Goal: Task Accomplishment & Management: Use online tool/utility

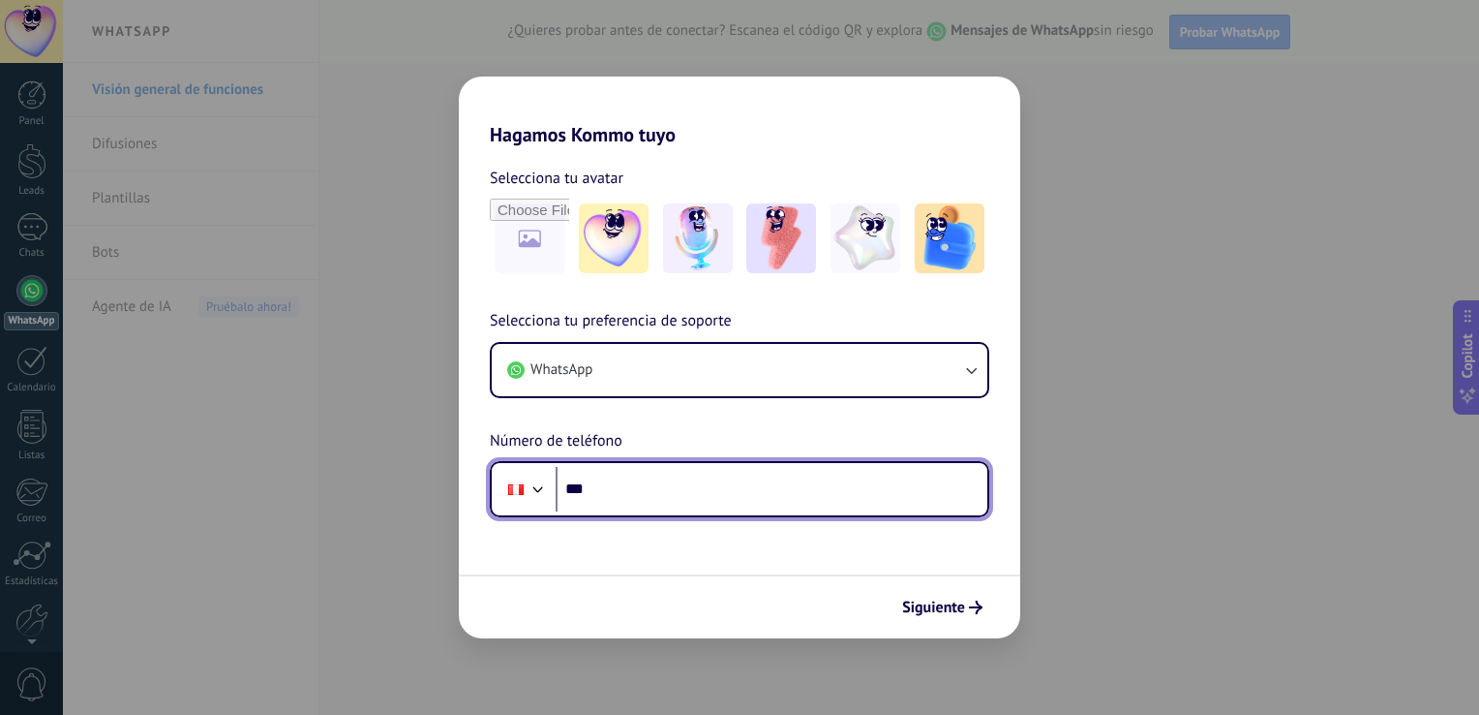
click at [684, 495] on input "***" at bounding box center [772, 489] width 432 height 45
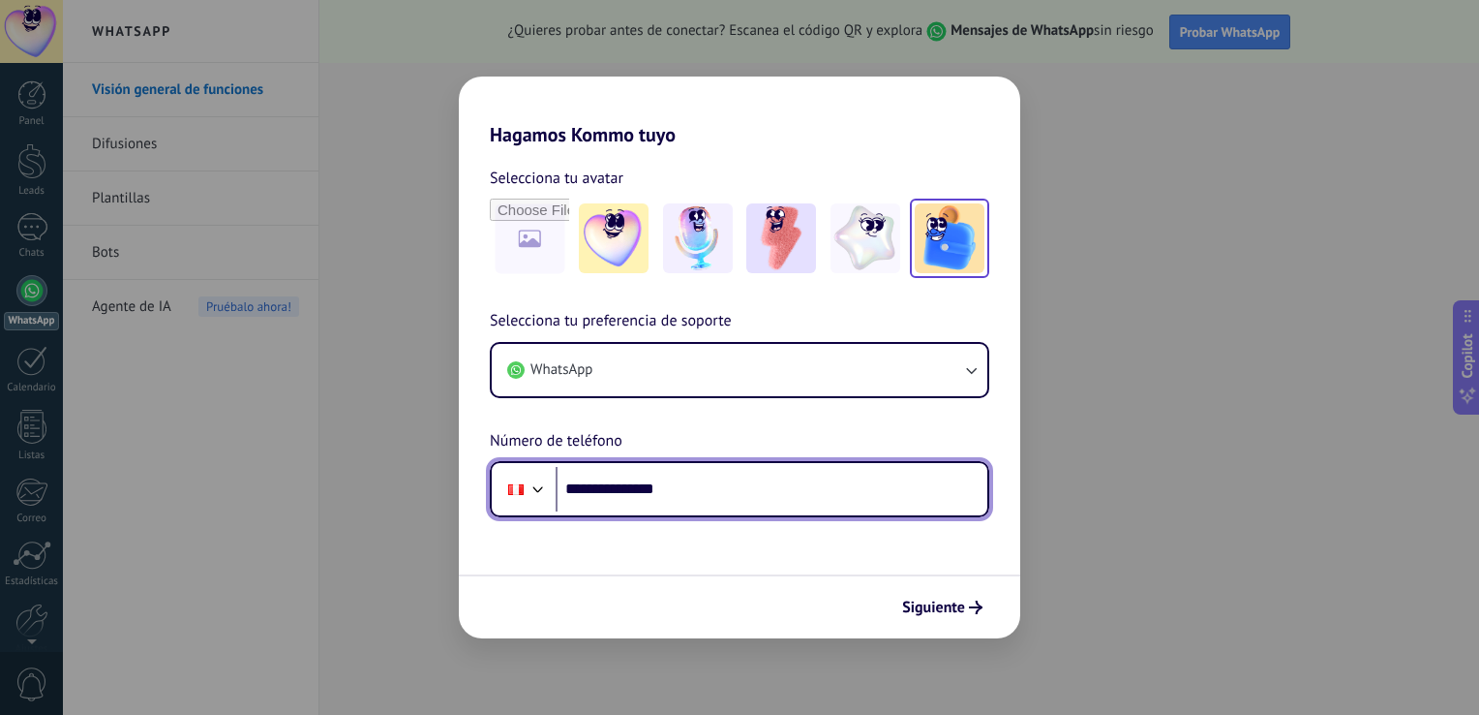
type input "**********"
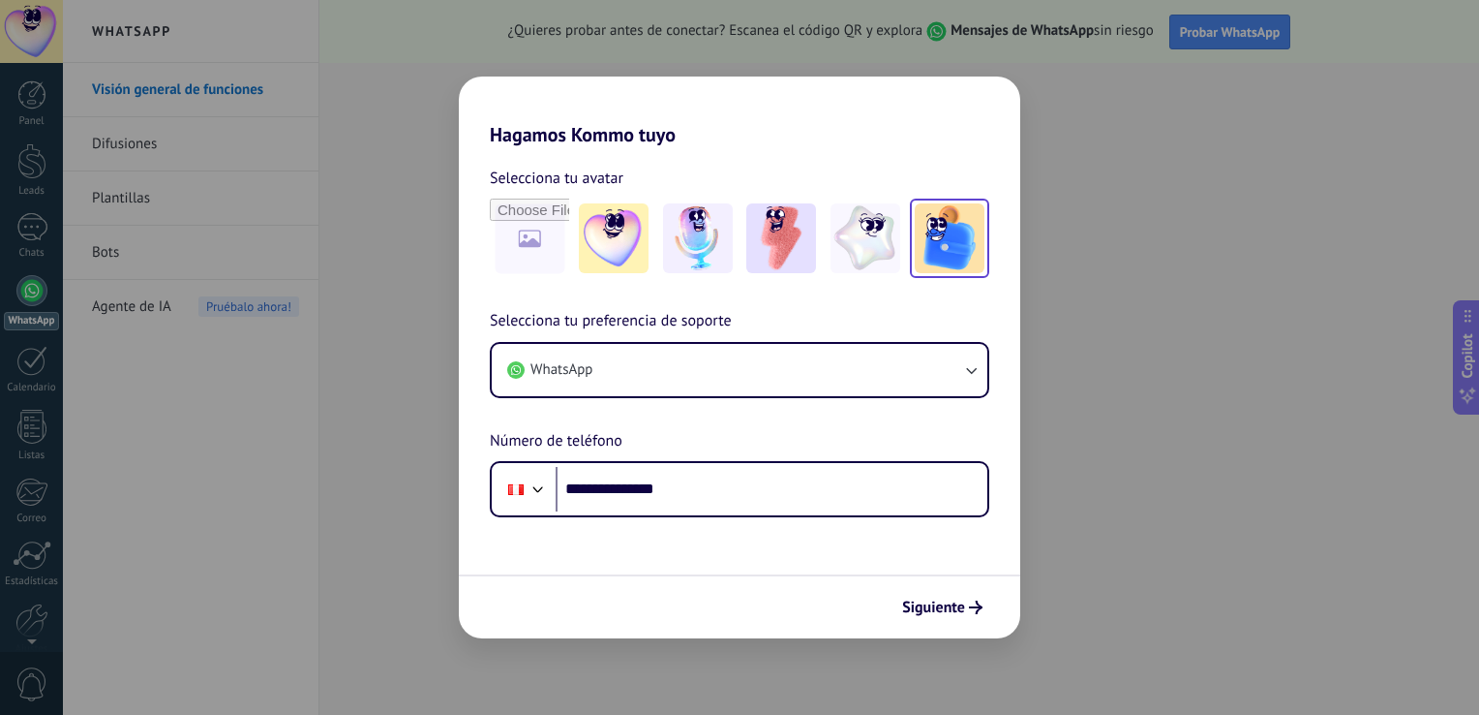
click at [949, 239] on img at bounding box center [950, 238] width 70 height 70
click at [943, 608] on span "Siguiente" at bounding box center [933, 607] width 63 height 14
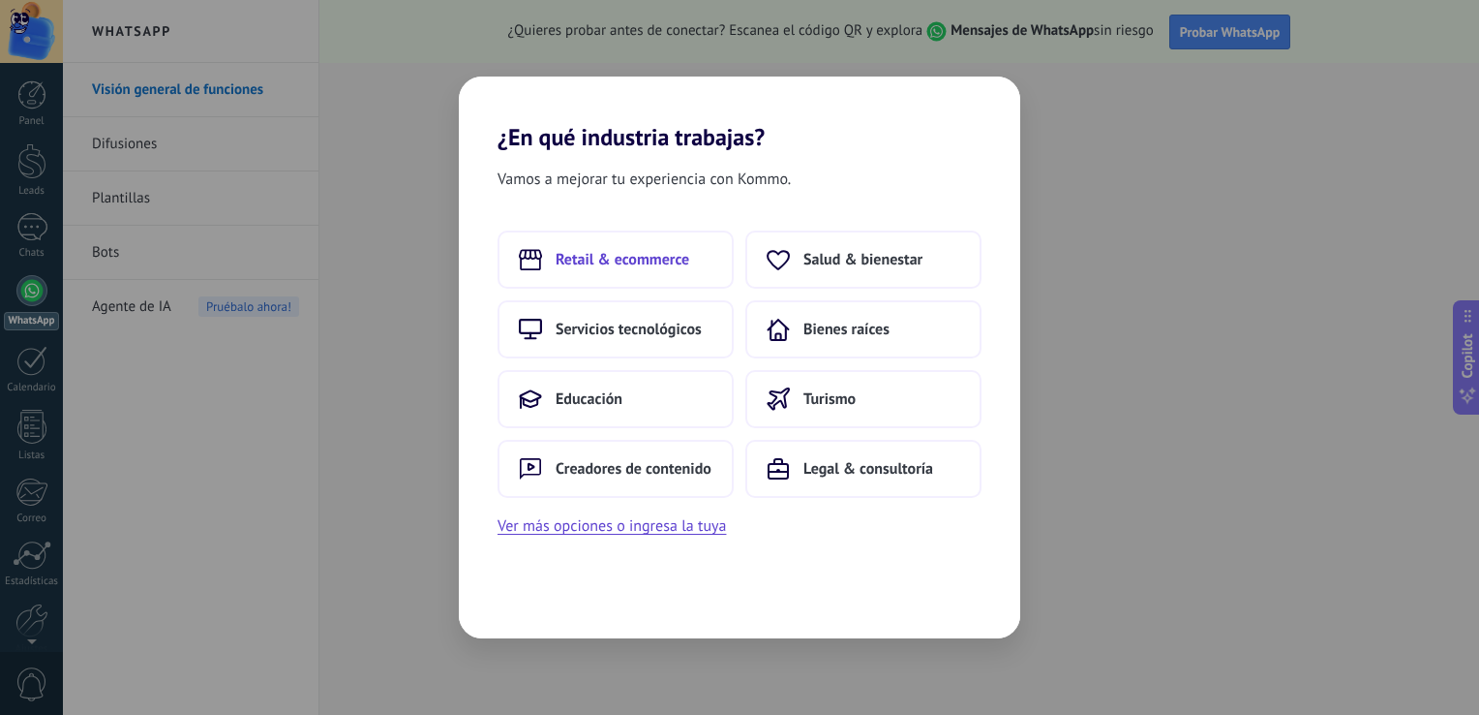
click at [645, 265] on span "Retail & ecommerce" at bounding box center [623, 259] width 134 height 19
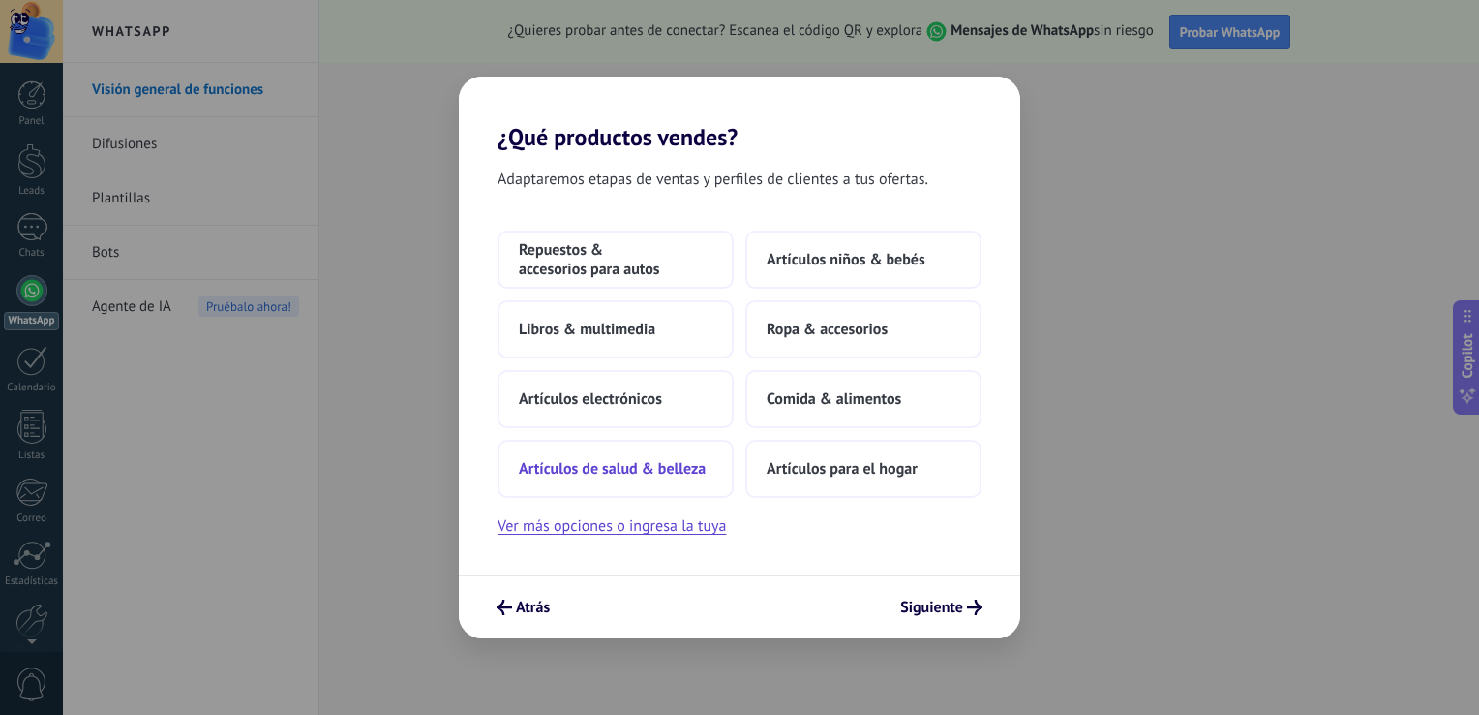
click at [693, 469] on span "Artículos de salud & belleza" at bounding box center [612, 468] width 187 height 19
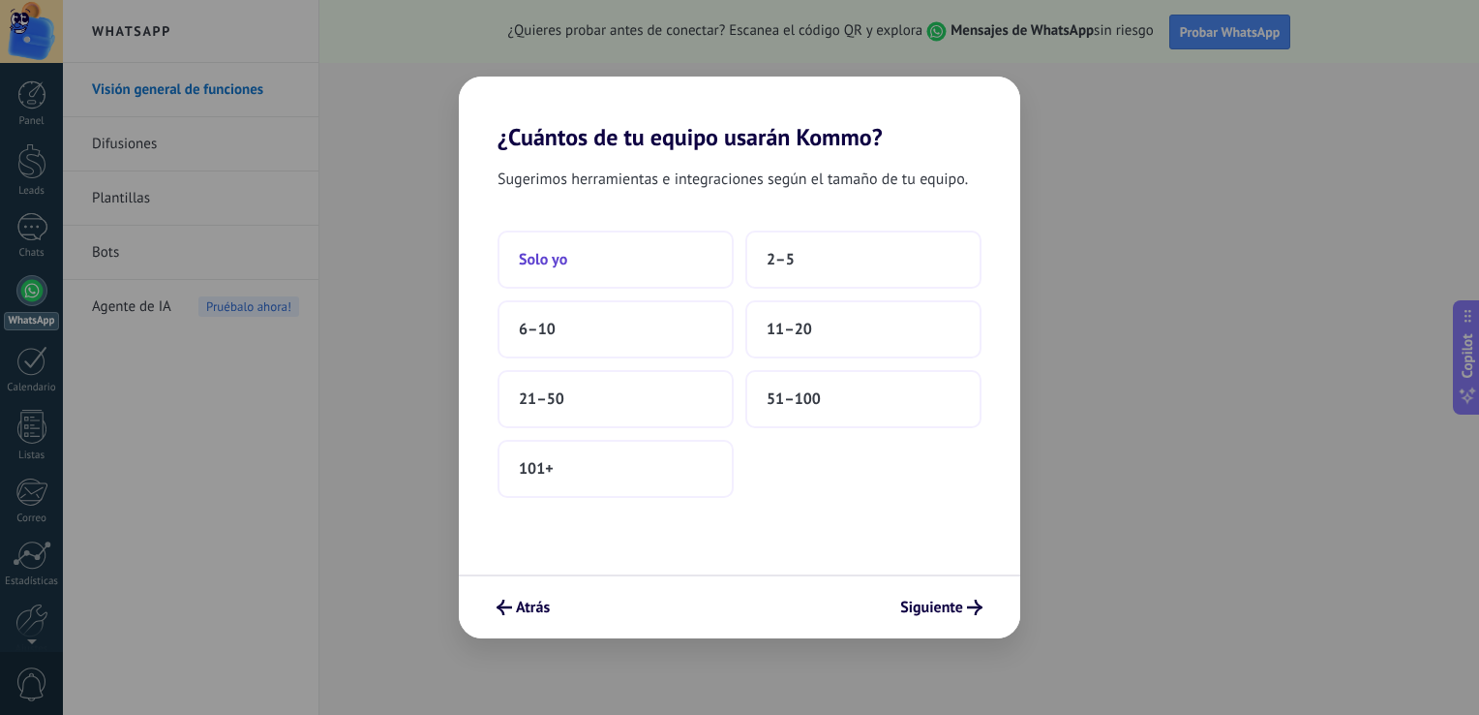
click at [662, 244] on button "Solo yo" at bounding box center [616, 259] width 236 height 58
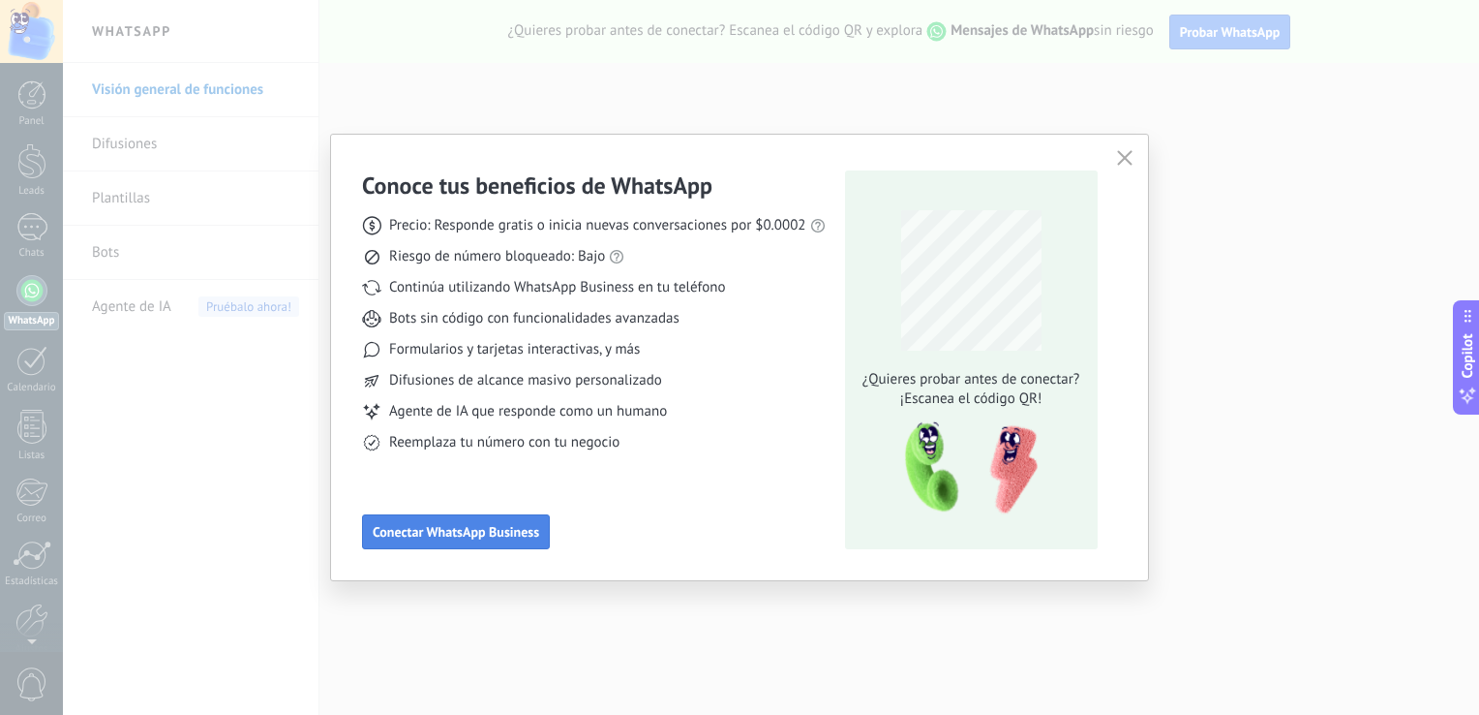
click at [518, 532] on span "Conectar WhatsApp Business" at bounding box center [456, 532] width 167 height 14
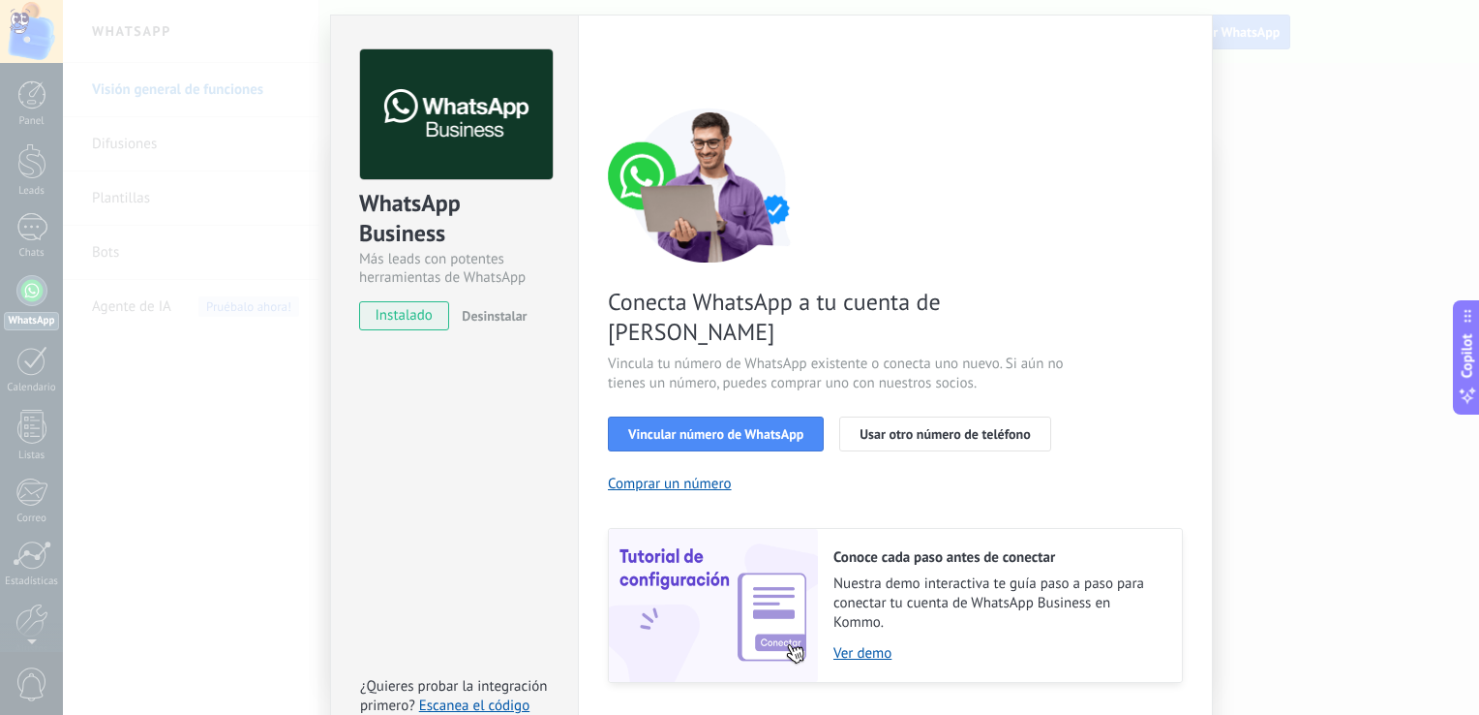
scroll to position [79, 0]
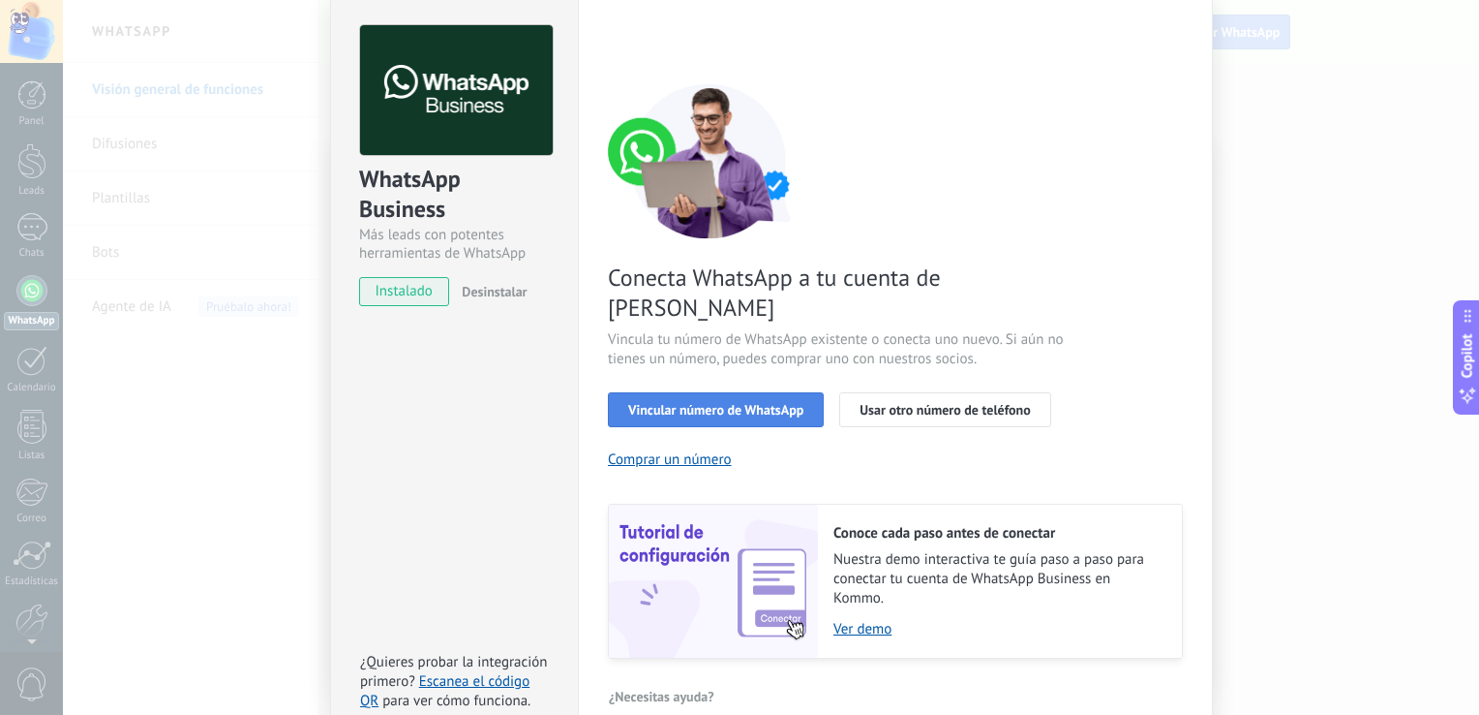
click at [763, 403] on span "Vincular número de WhatsApp" at bounding box center [715, 410] width 175 height 14
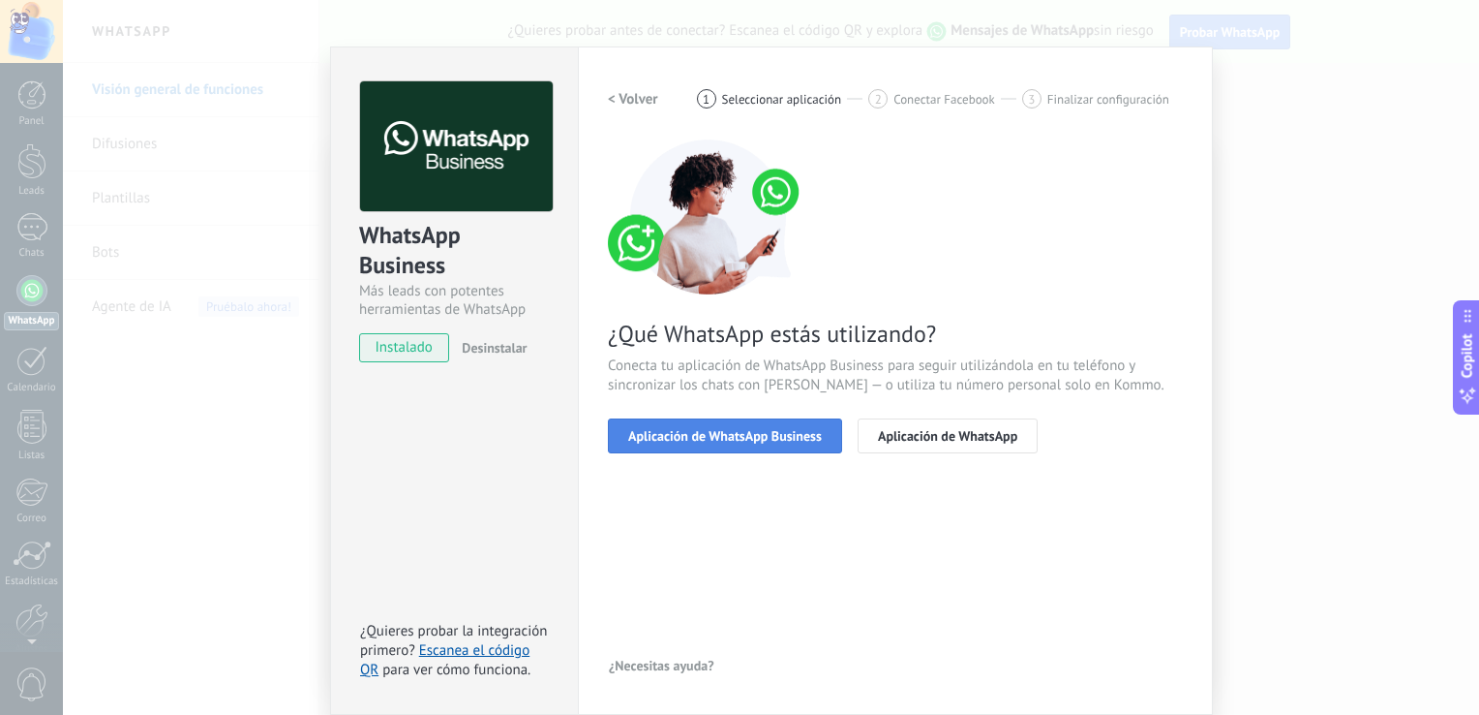
click at [788, 438] on span "Aplicación de WhatsApp Business" at bounding box center [725, 436] width 194 height 14
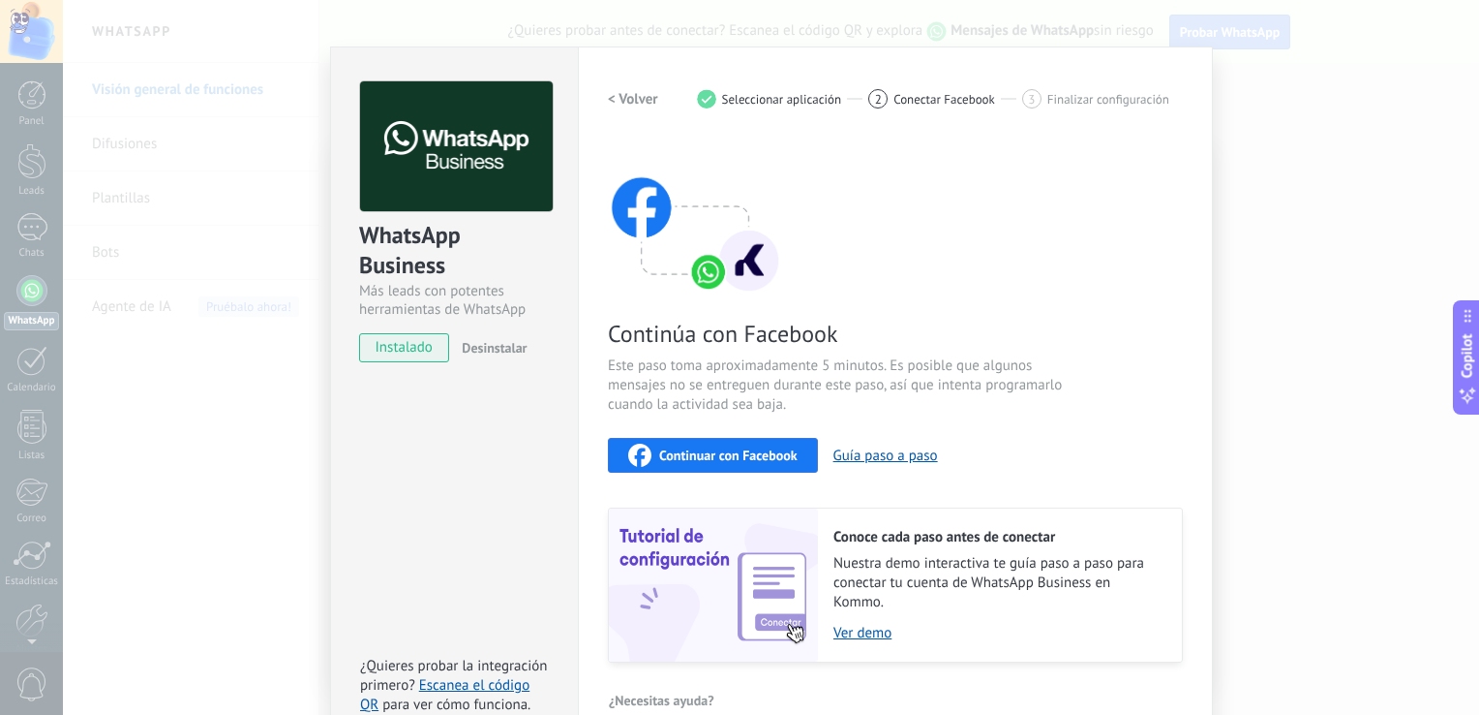
click at [821, 398] on span "Este paso toma aproximadamente 5 minutos. Es posible que algunos mensajes no se…" at bounding box center [838, 385] width 461 height 58
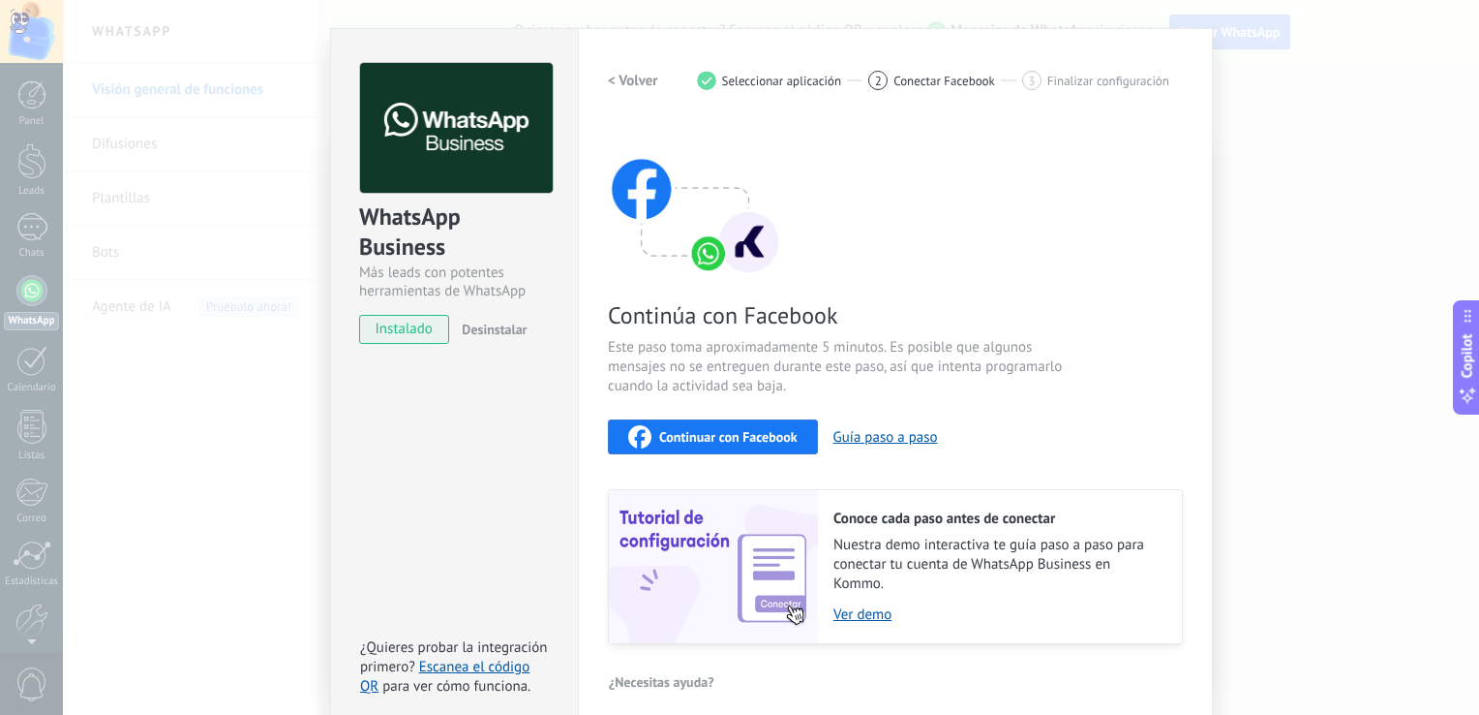
scroll to position [57, 0]
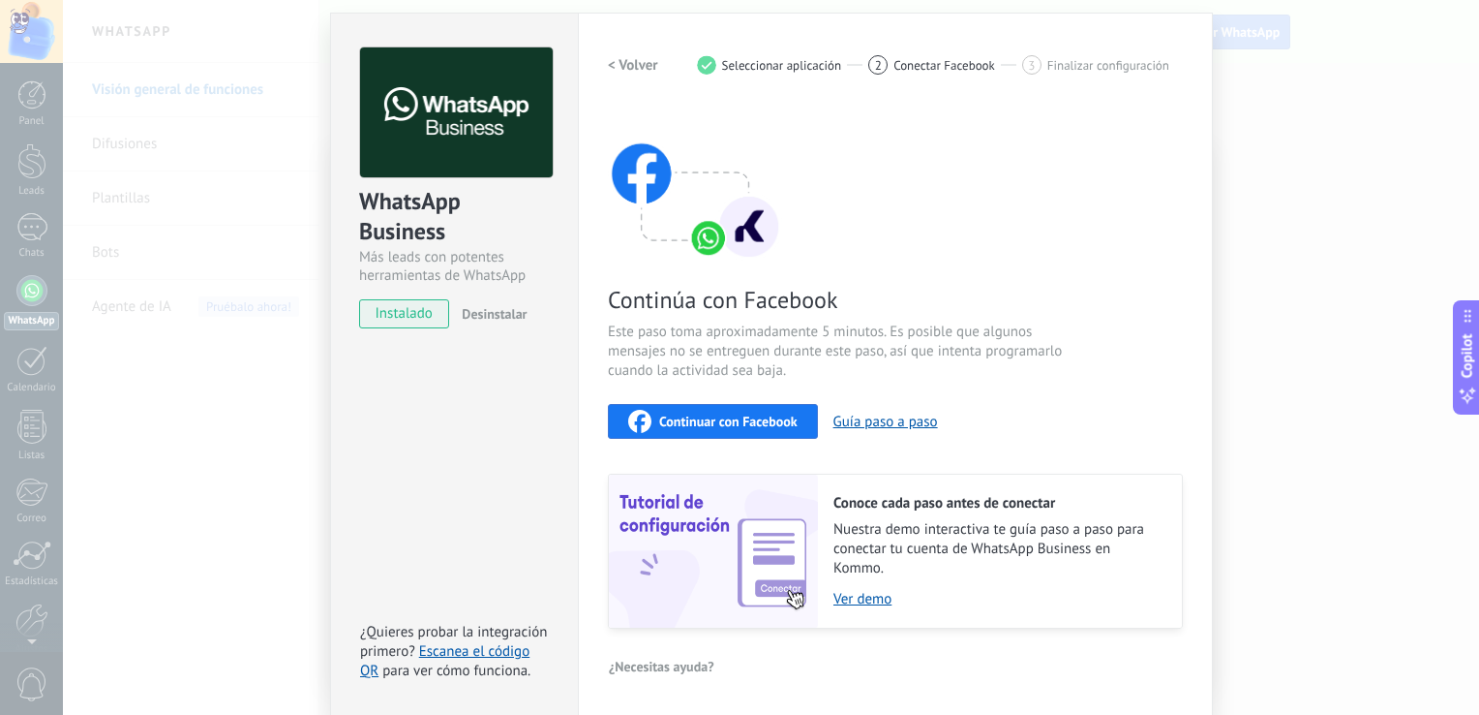
click at [630, 61] on h2 "< Volver" at bounding box center [633, 65] width 50 height 18
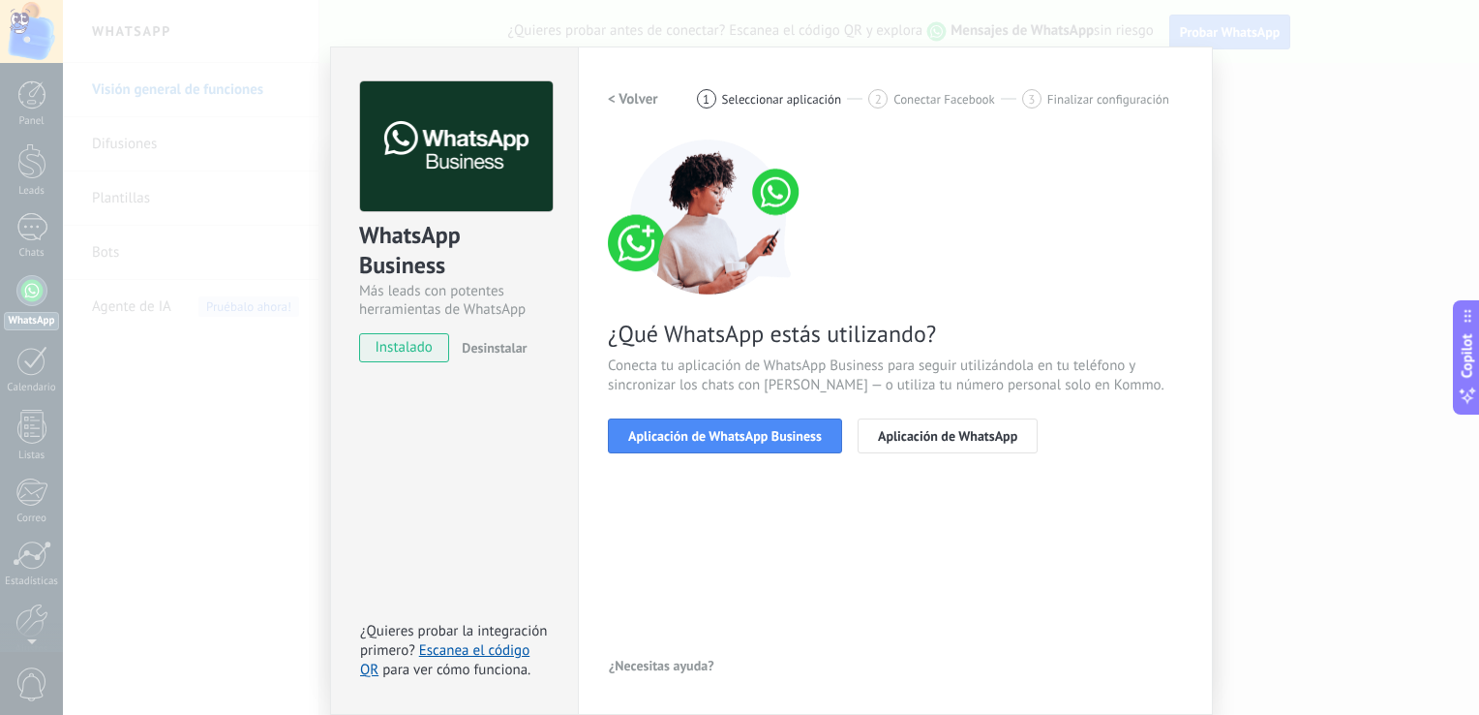
click at [639, 110] on button "< Volver" at bounding box center [633, 98] width 50 height 35
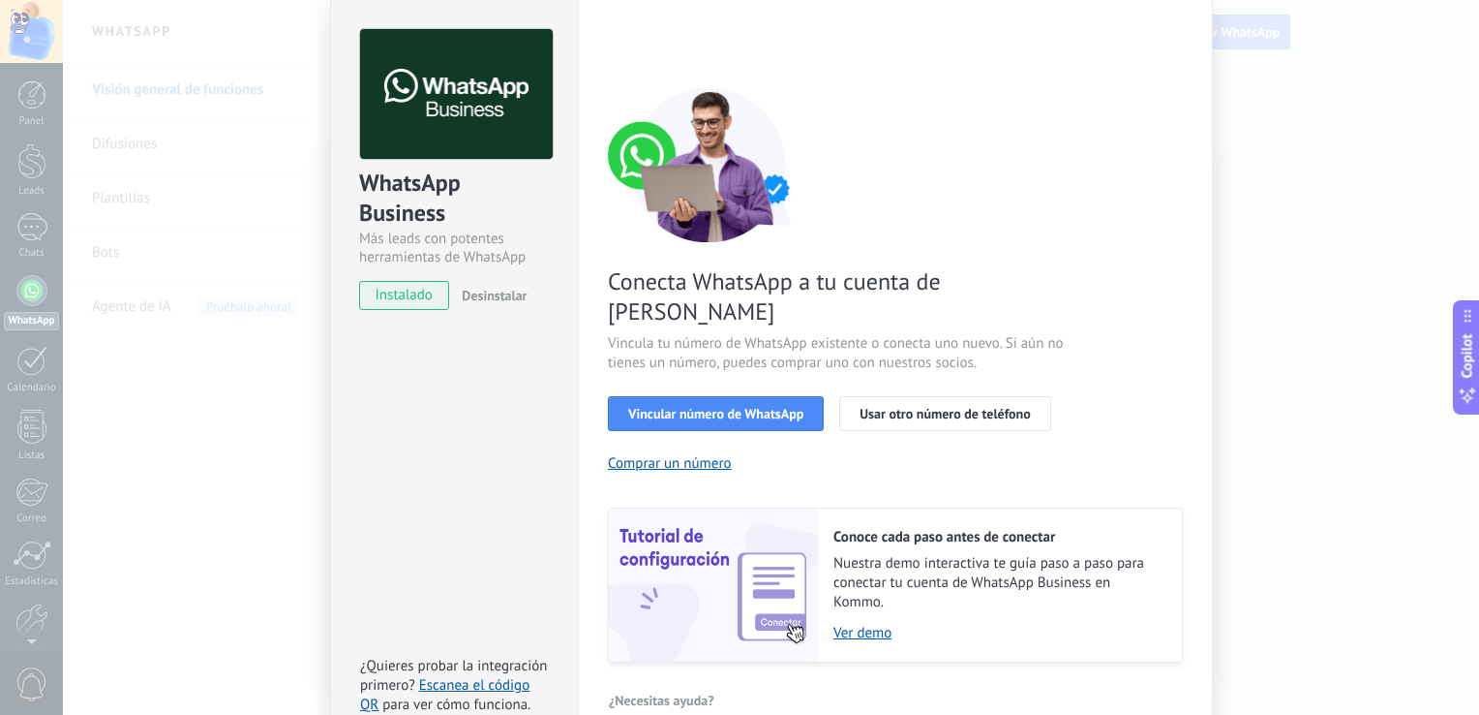
scroll to position [79, 0]
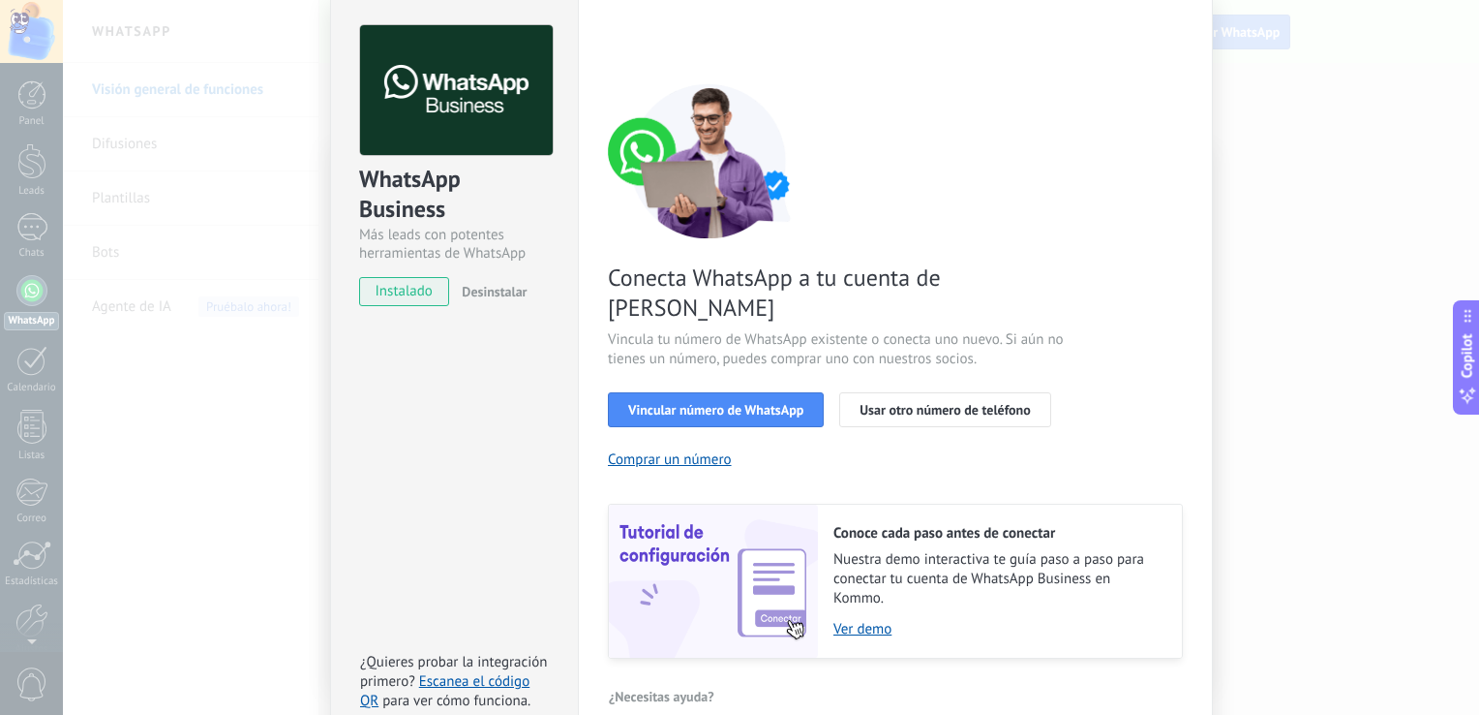
click at [1294, 346] on div "WhatsApp Business Más leads con potentes herramientas de WhatsApp instalado Des…" at bounding box center [771, 357] width 1416 height 715
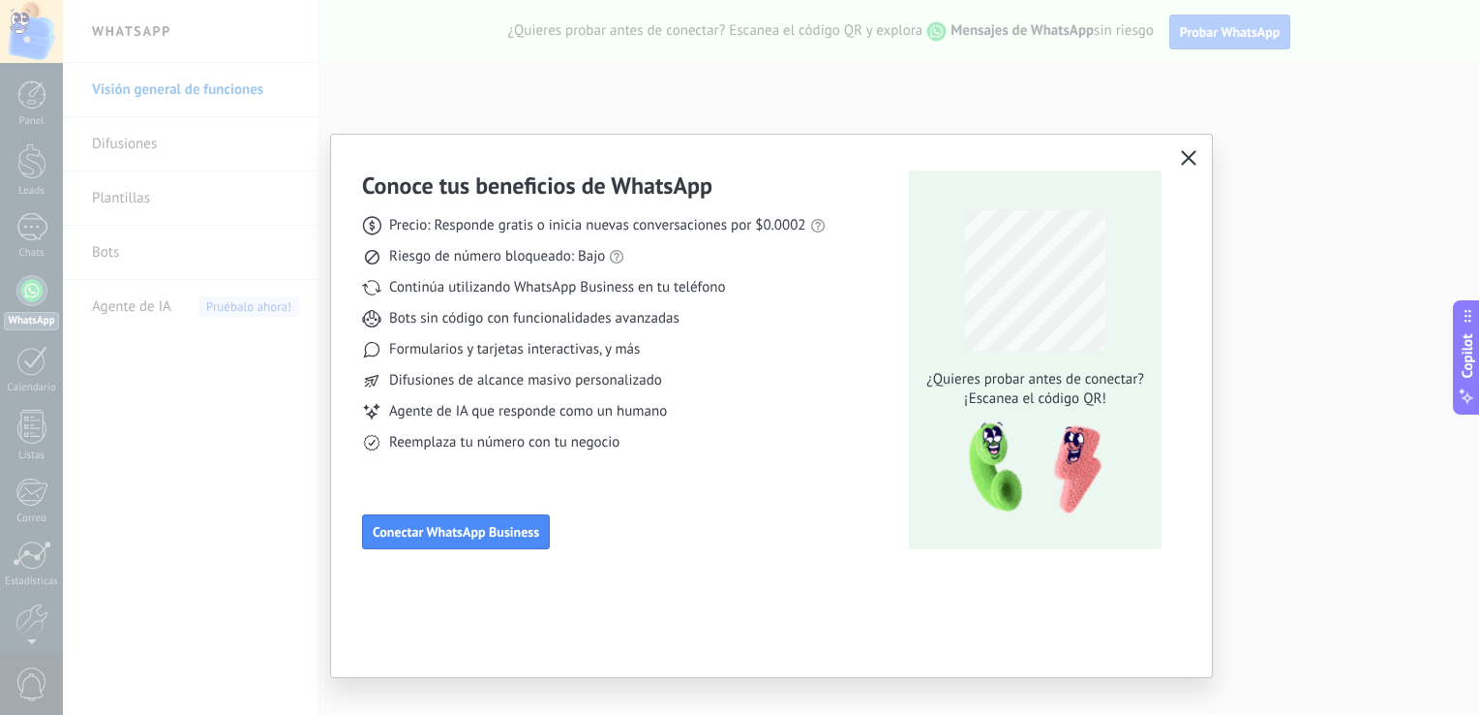
scroll to position [0, 0]
click at [1190, 156] on icon "button" at bounding box center [1188, 157] width 15 height 15
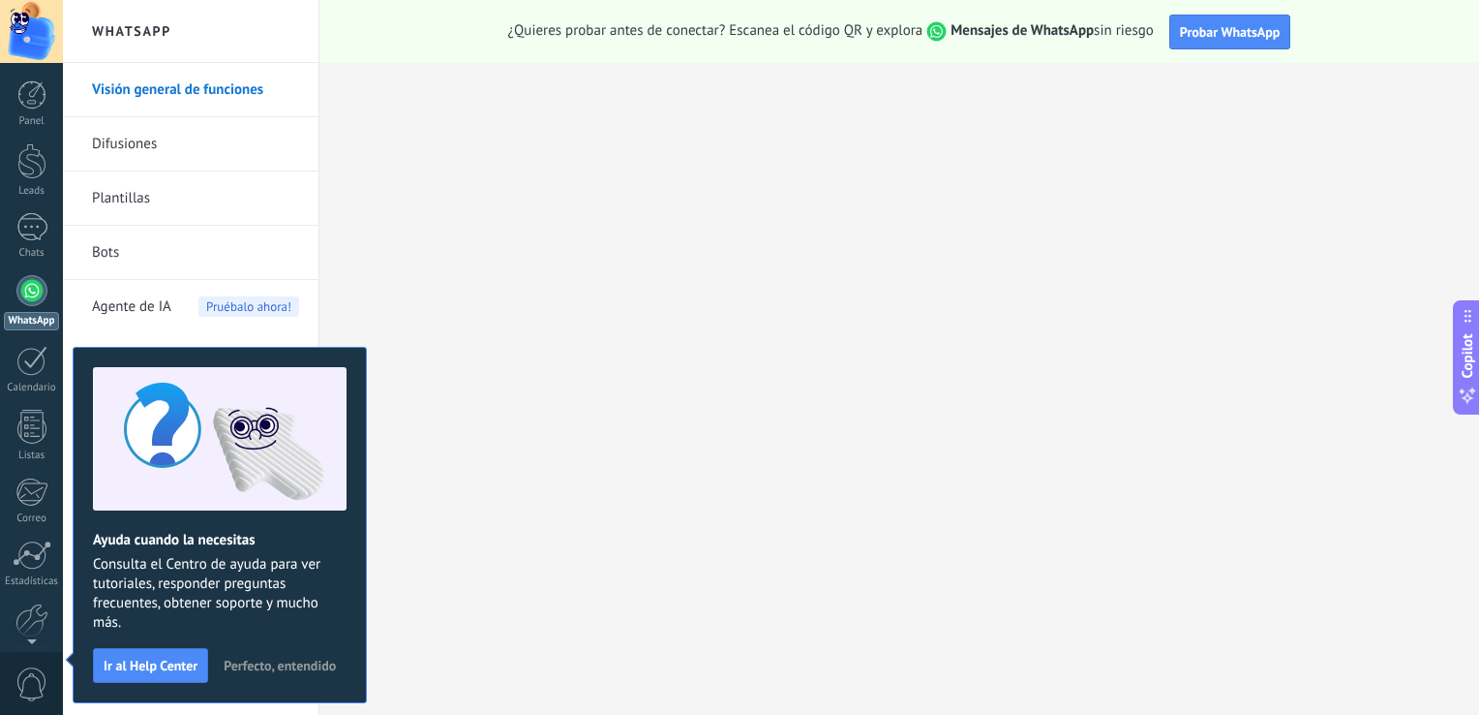
click at [276, 668] on span "Perfecto, entendido" at bounding box center [280, 665] width 112 height 14
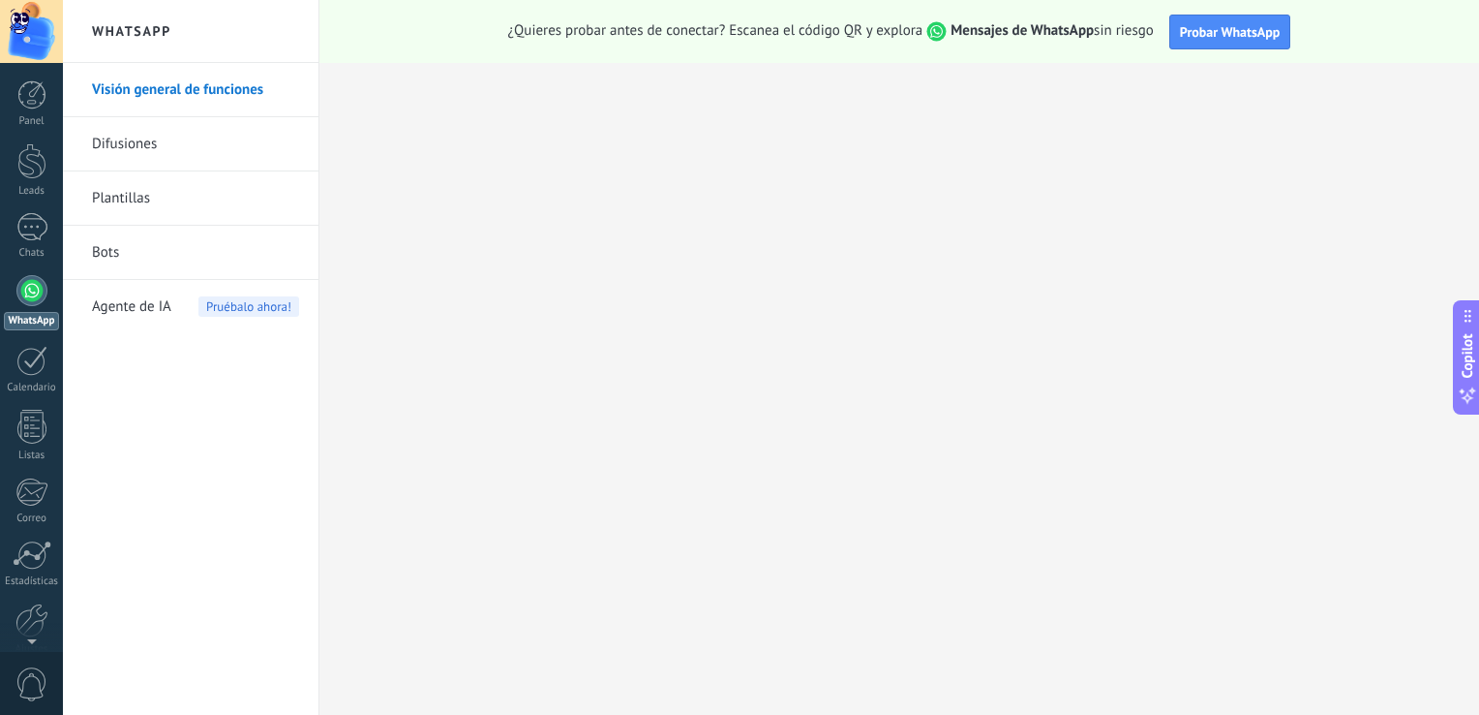
click at [32, 301] on div at bounding box center [31, 290] width 31 height 31
click at [136, 194] on link "Plantillas" at bounding box center [195, 198] width 207 height 54
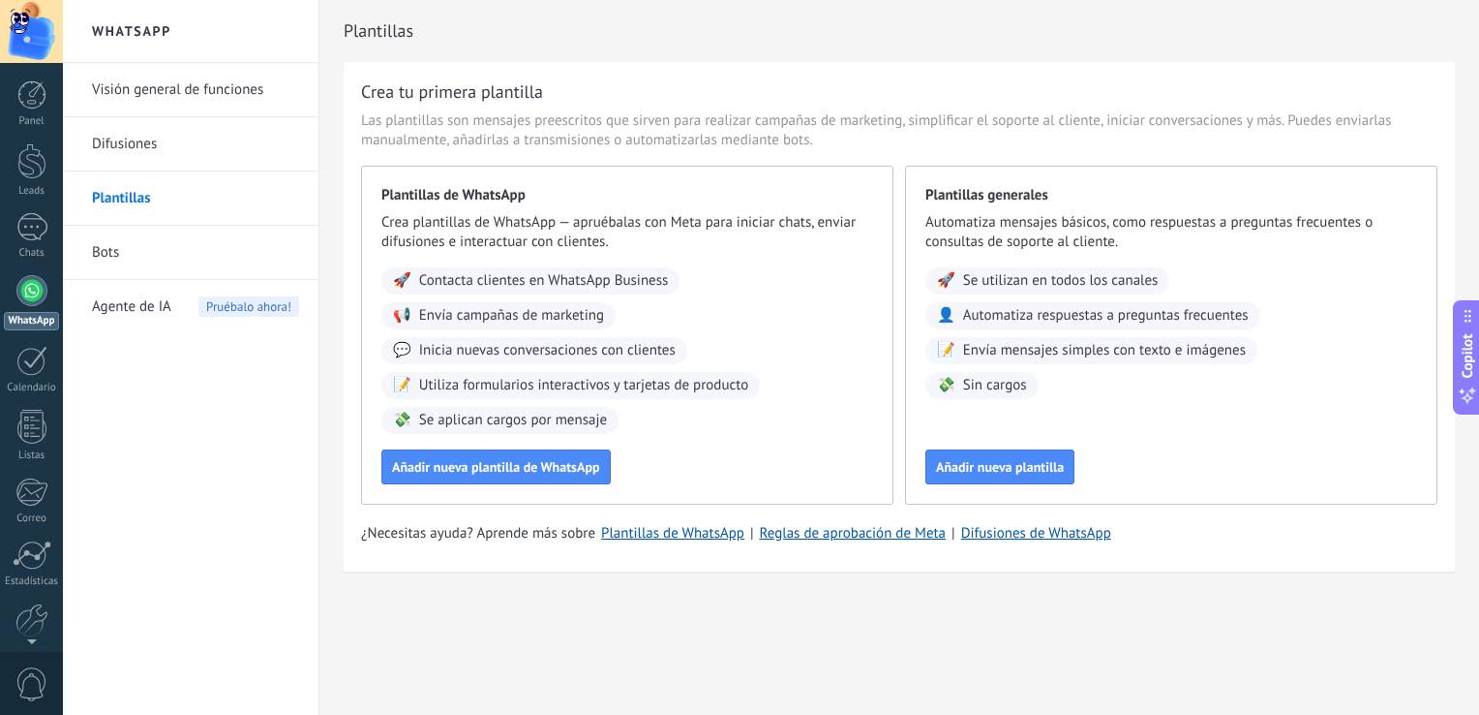
click at [190, 91] on link "Visión general de funciones" at bounding box center [195, 90] width 207 height 54
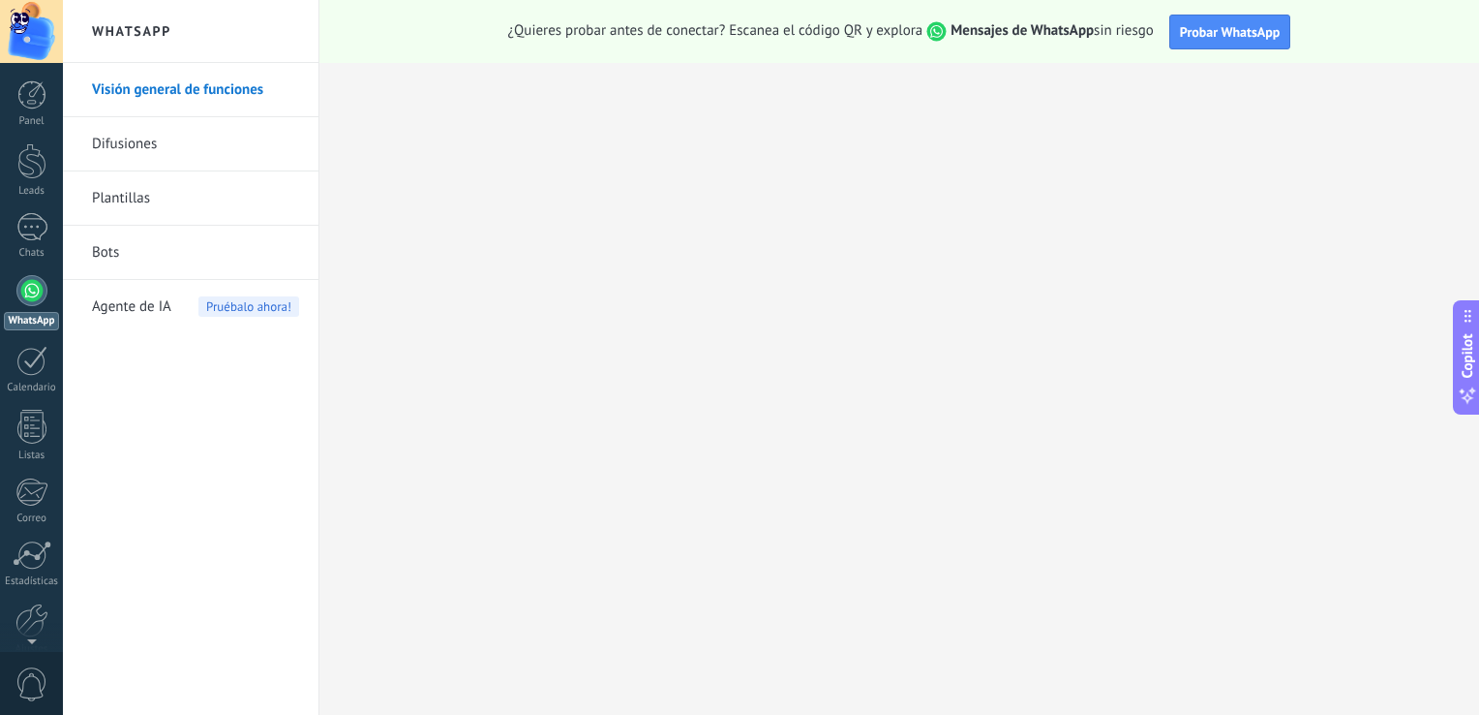
click at [139, 138] on link "Difusiones" at bounding box center [195, 144] width 207 height 54
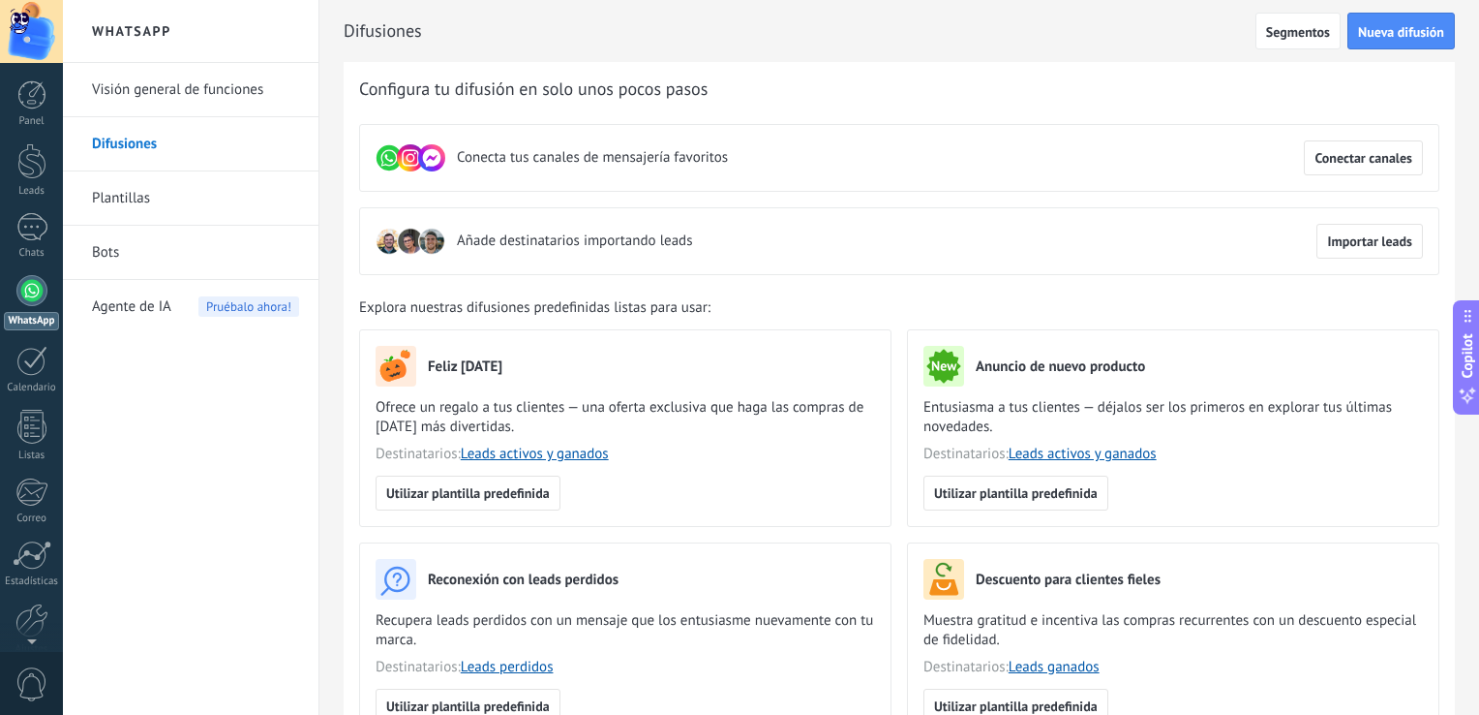
click at [108, 250] on link "Bots" at bounding box center [195, 253] width 207 height 54
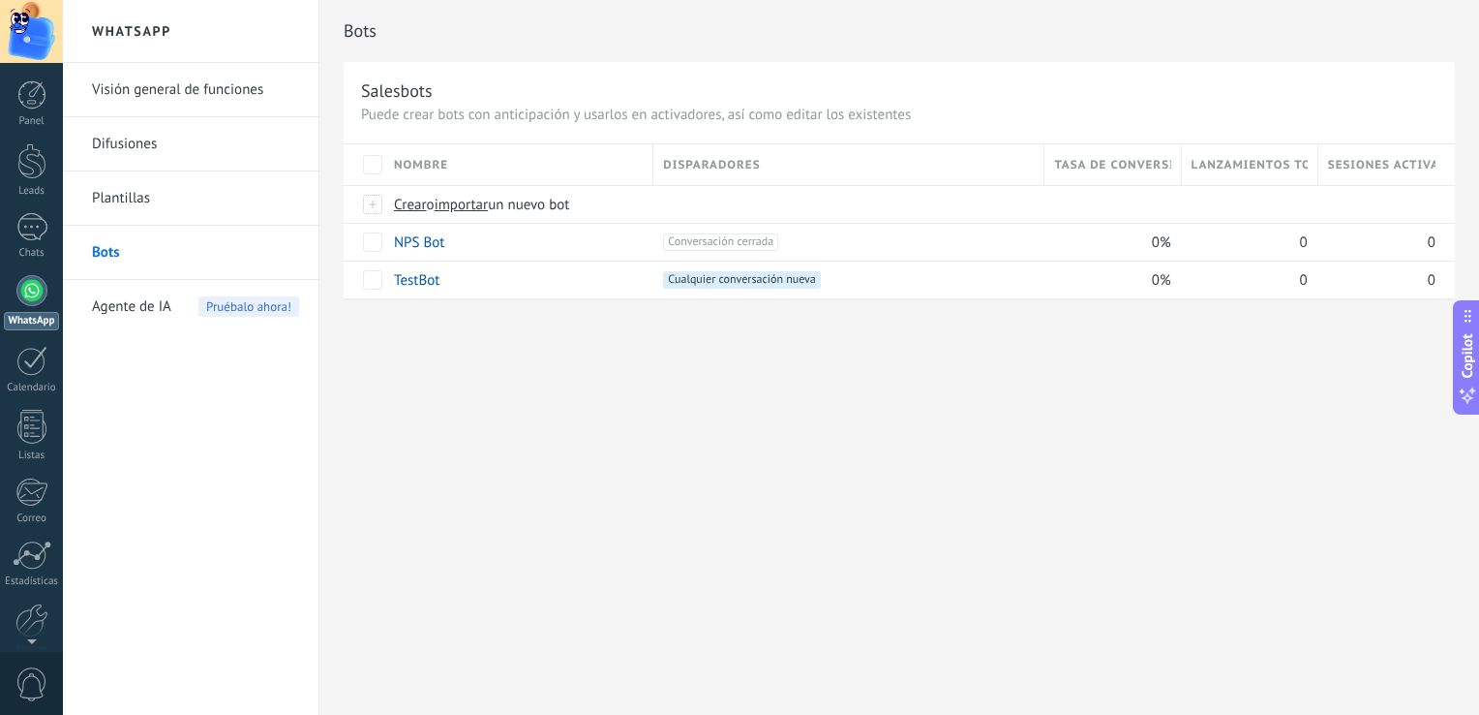
click at [143, 302] on span "Agente de IA" at bounding box center [131, 307] width 79 height 54
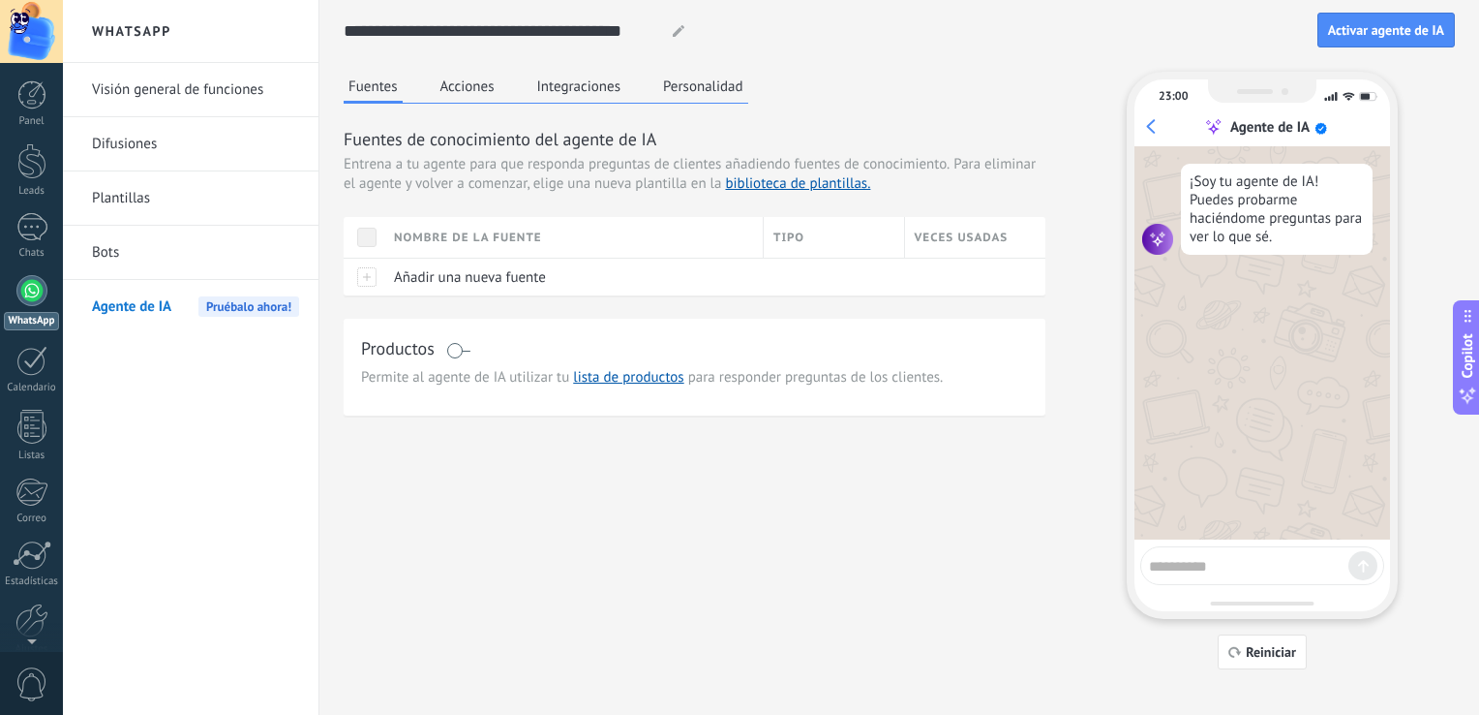
click at [1280, 563] on textarea at bounding box center [1248, 563] width 199 height 24
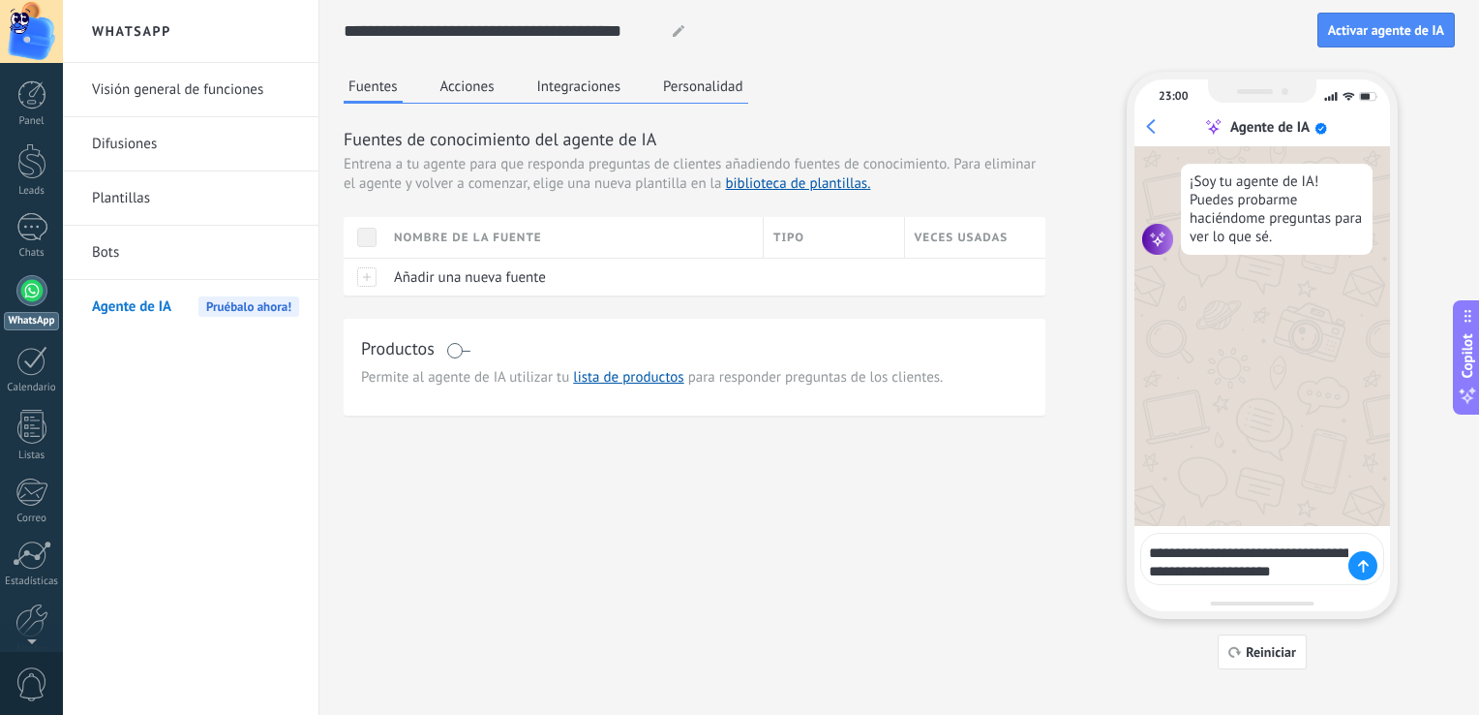
type textarea "**********"
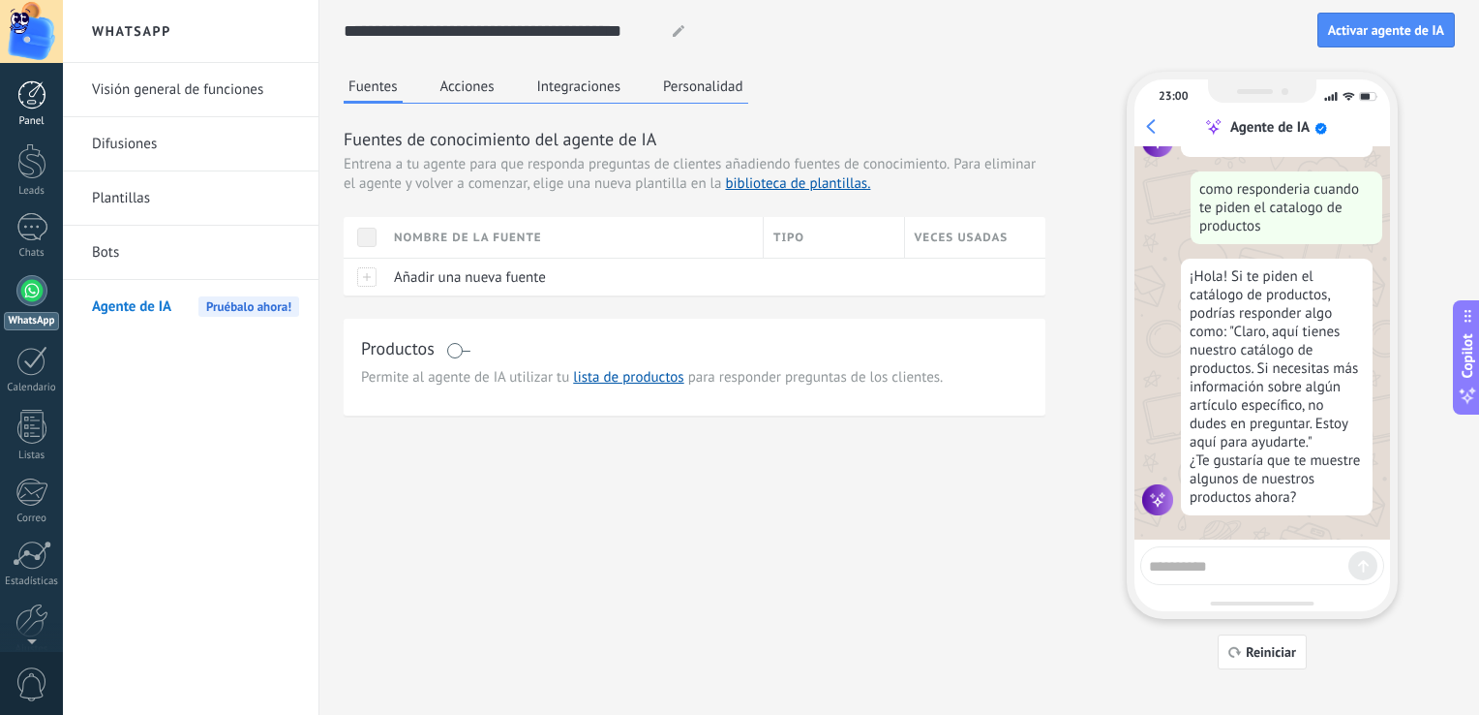
click at [40, 103] on div at bounding box center [31, 94] width 29 height 29
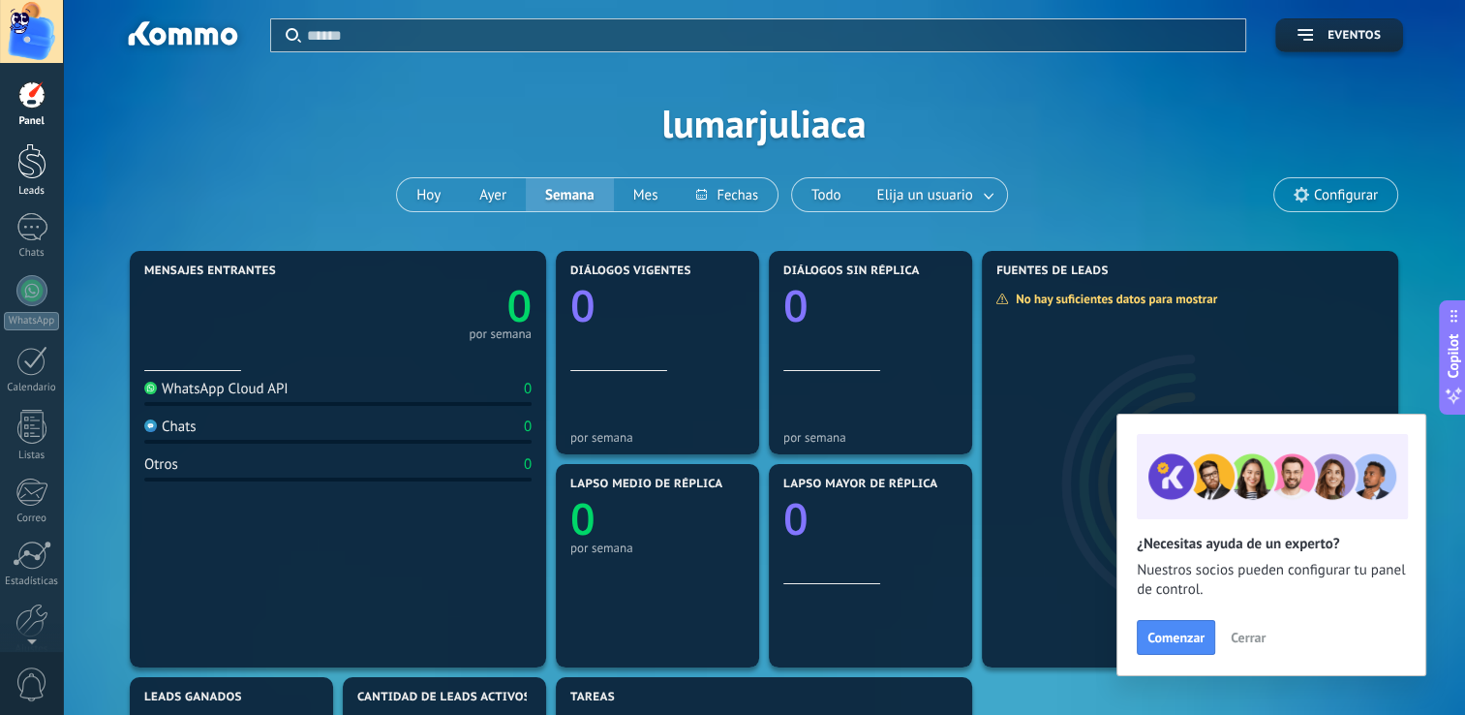
click at [31, 179] on link "Leads" at bounding box center [31, 170] width 63 height 54
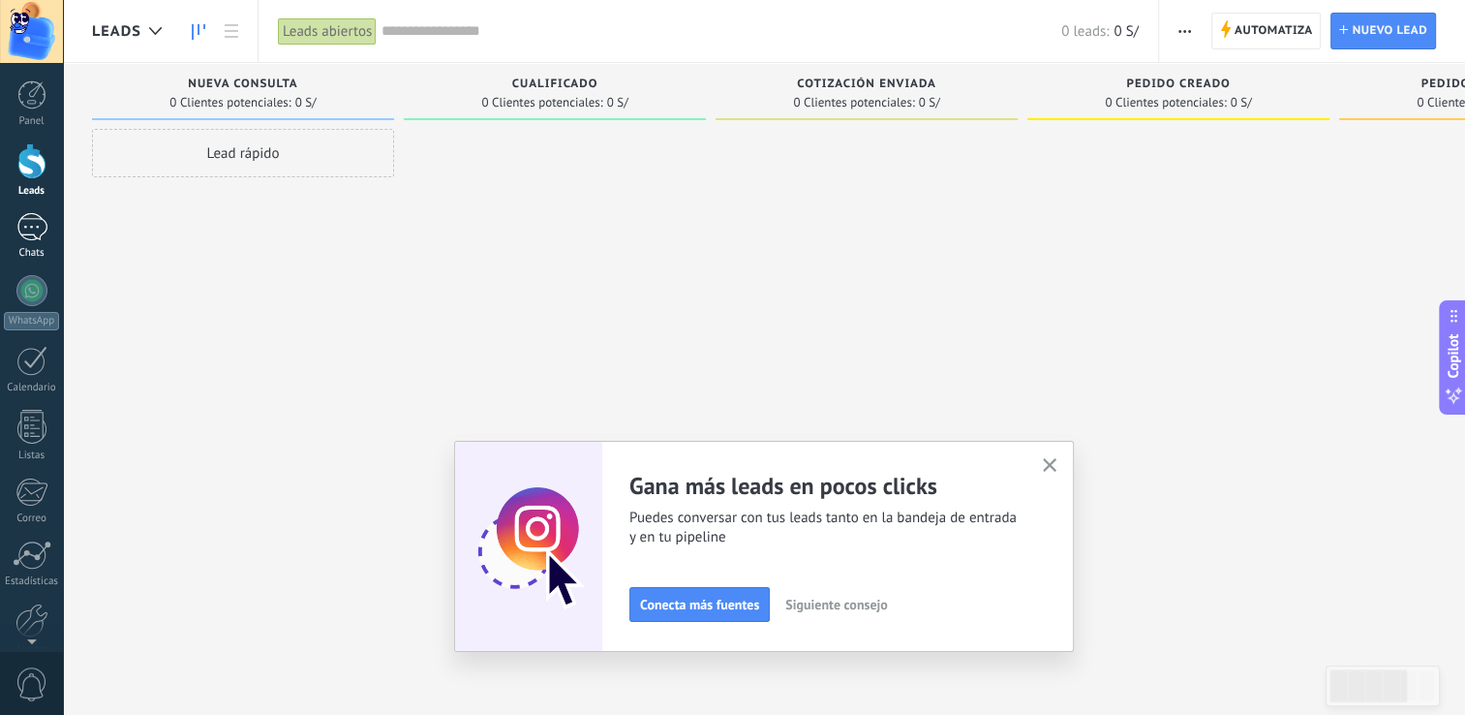
click at [40, 226] on div at bounding box center [31, 227] width 31 height 28
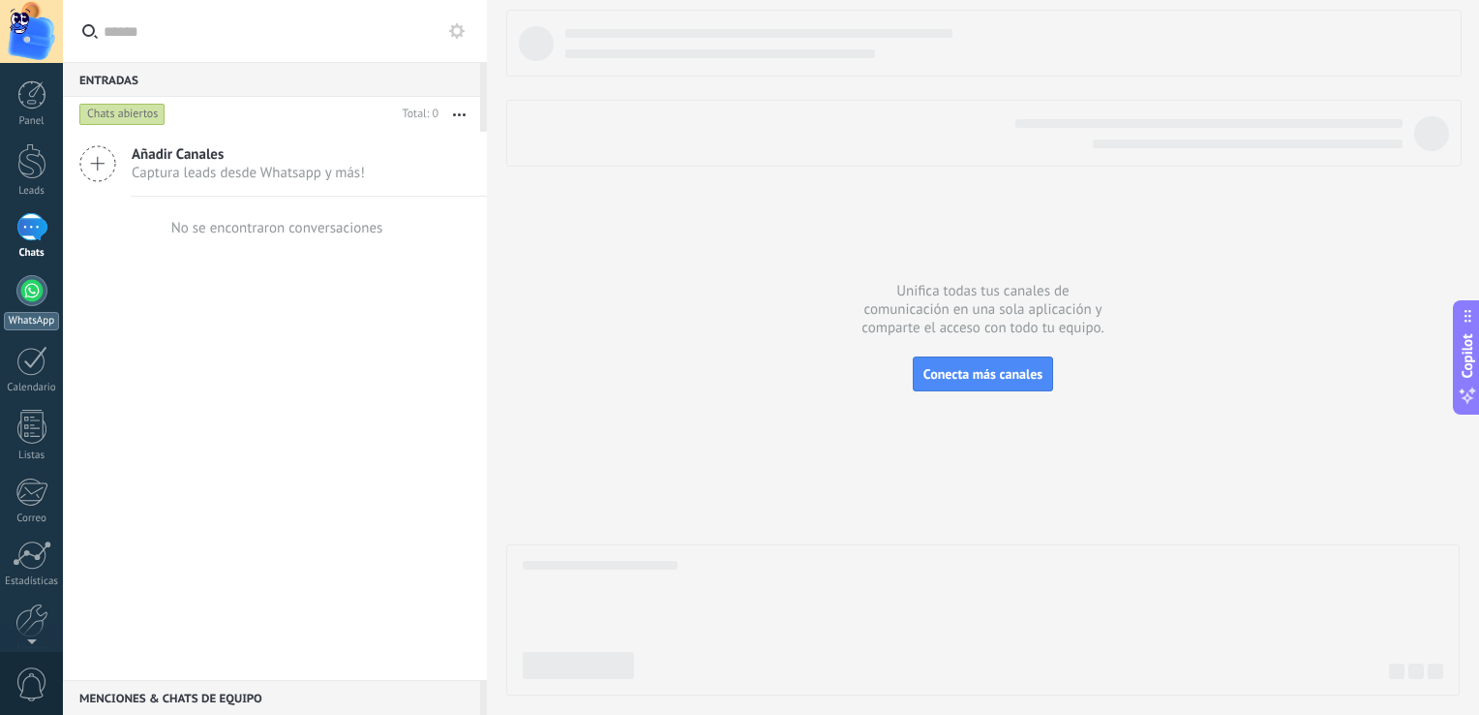
click at [38, 295] on div at bounding box center [31, 290] width 31 height 31
